Goal: Transaction & Acquisition: Purchase product/service

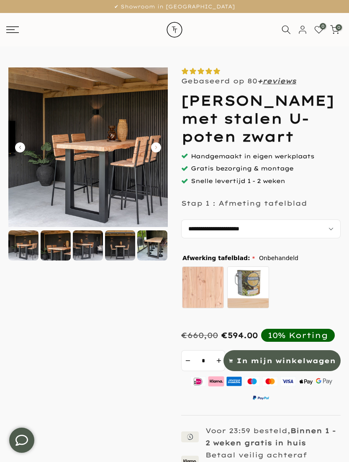
click at [317, 238] on select "**********" at bounding box center [260, 228] width 159 height 19
select select "**********"
click at [28, 246] on div at bounding box center [23, 245] width 30 height 30
click at [61, 178] on img at bounding box center [87, 146] width 159 height 159
